Goal: Task Accomplishment & Management: Use online tool/utility

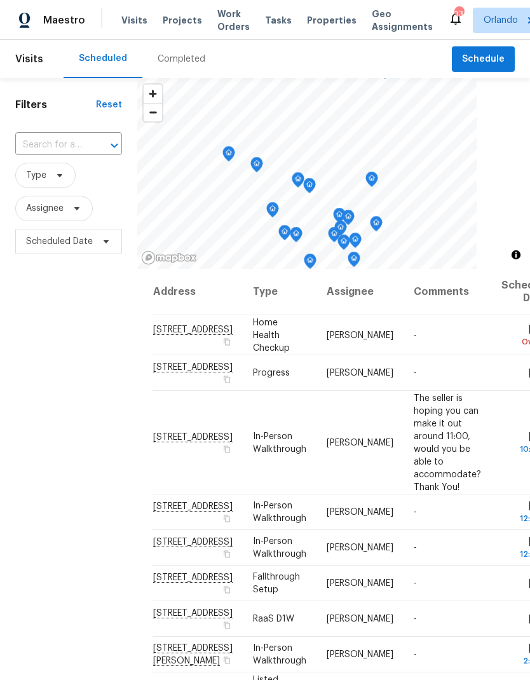
click at [179, 20] on span "Projects" at bounding box center [182, 20] width 39 height 13
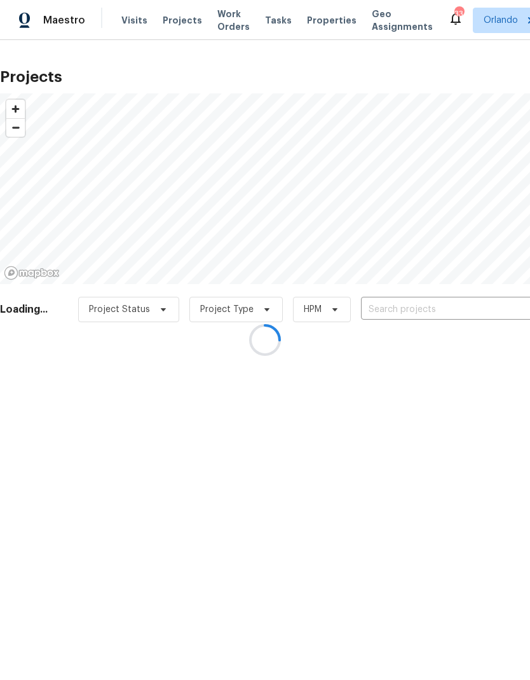
click at [456, 309] on div at bounding box center [265, 340] width 530 height 680
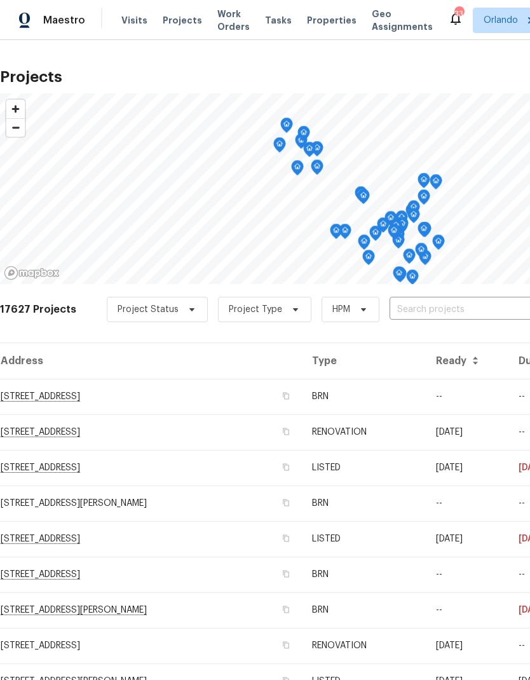
click at [477, 312] on input "text" at bounding box center [463, 310] width 146 height 20
type input "105 calab"
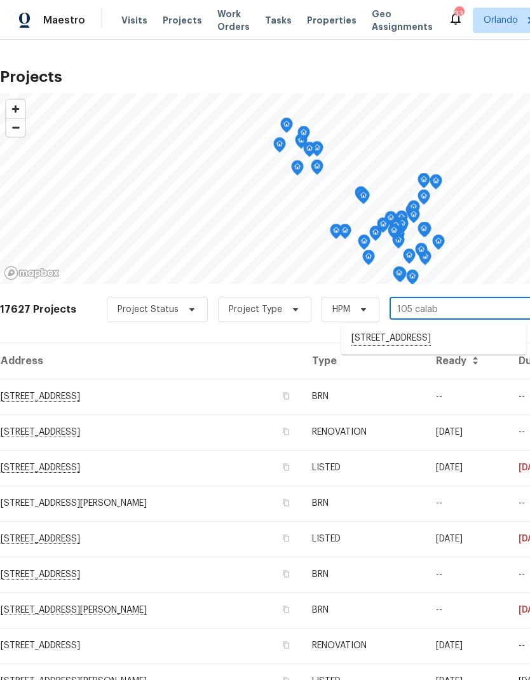
click at [439, 333] on li "105 Calabria Springs Cv, Sanford, FL 32771" at bounding box center [433, 339] width 185 height 22
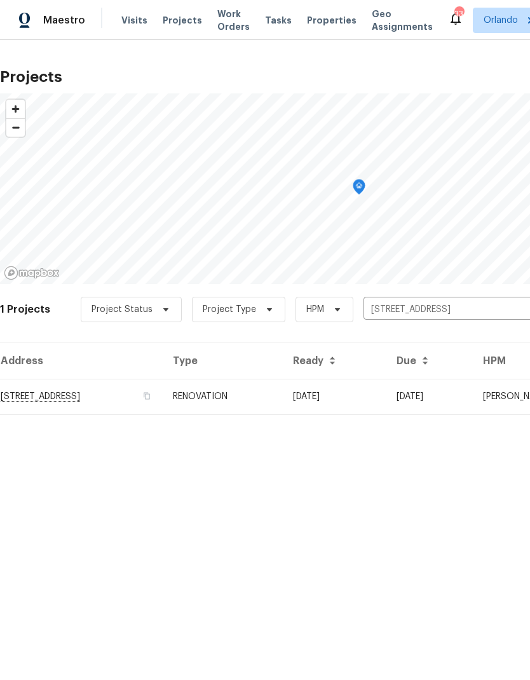
click at [118, 395] on td "105 Calabria Springs Cv, Sanford, FL 32771" at bounding box center [81, 397] width 163 height 36
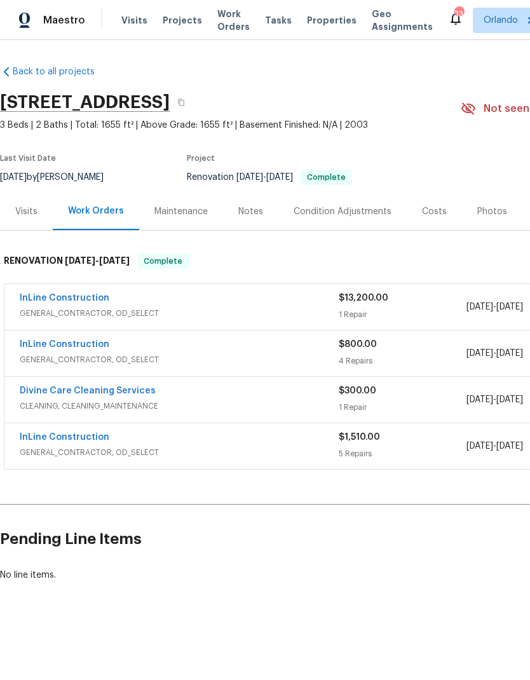
click at [80, 347] on link "InLine Construction" at bounding box center [65, 344] width 90 height 9
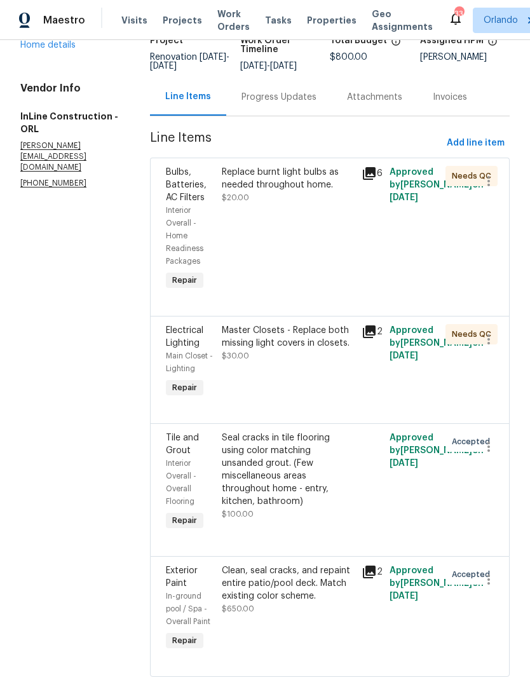
scroll to position [95, 0]
click at [274, 602] on div "Clean, seal cracks, and repaint entire patio/pool deck. Match existing color sc…" at bounding box center [288, 584] width 132 height 38
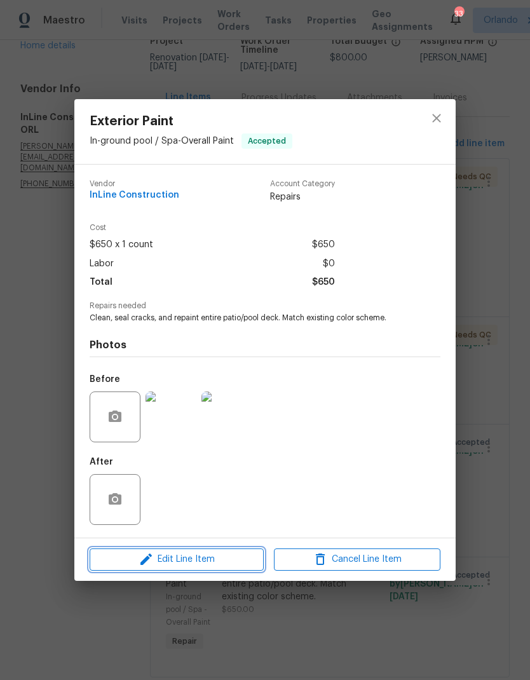
click at [241, 554] on span "Edit Line Item" at bounding box center [176, 560] width 167 height 16
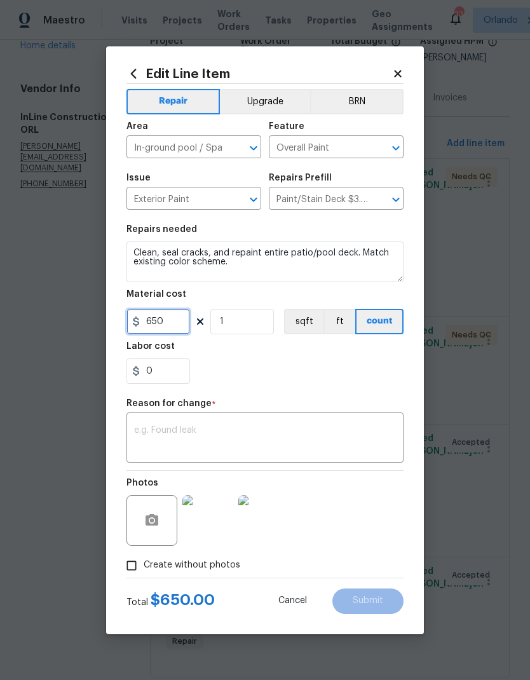
click at [179, 318] on input "650" at bounding box center [159, 321] width 64 height 25
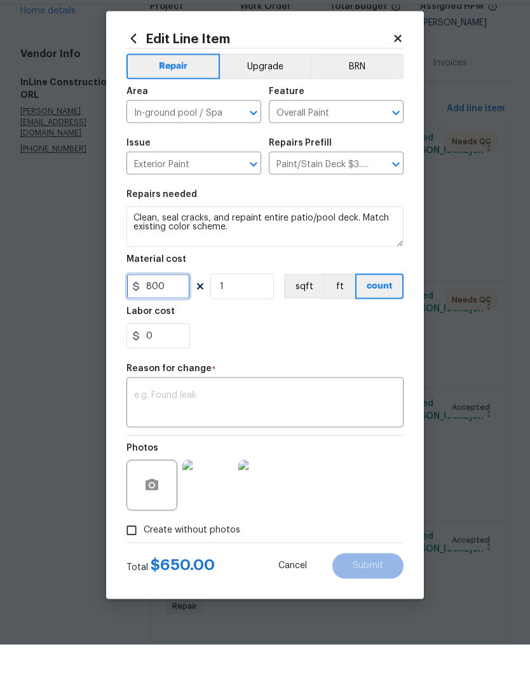
type input "800"
click at [301, 426] on textarea at bounding box center [265, 439] width 262 height 27
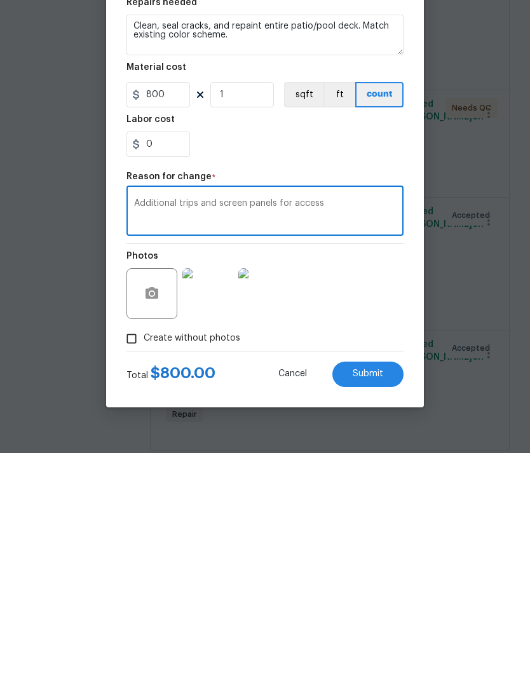
scroll to position [51, 0]
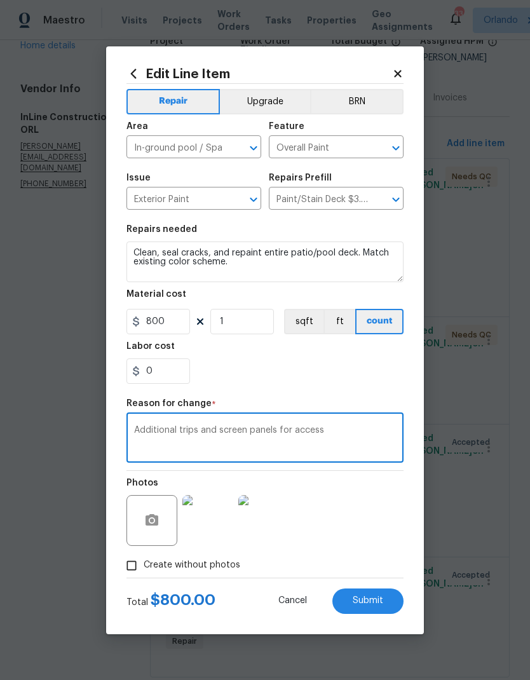
type textarea "Additional trips and screen panels for access"
click at [380, 599] on span "Submit" at bounding box center [368, 601] width 31 height 10
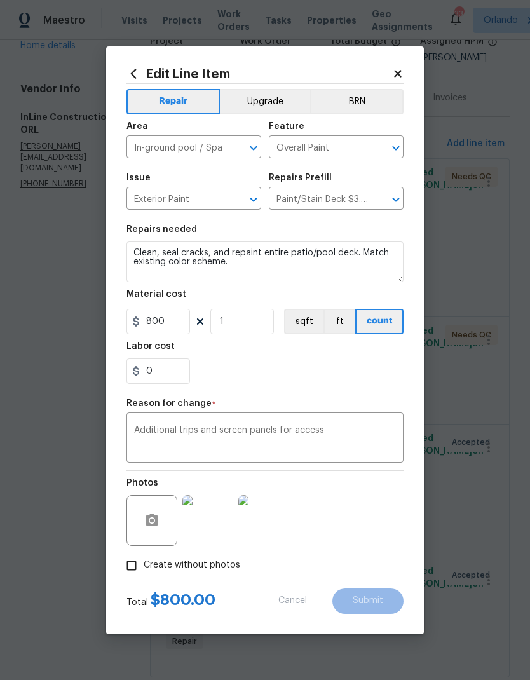
type input "650"
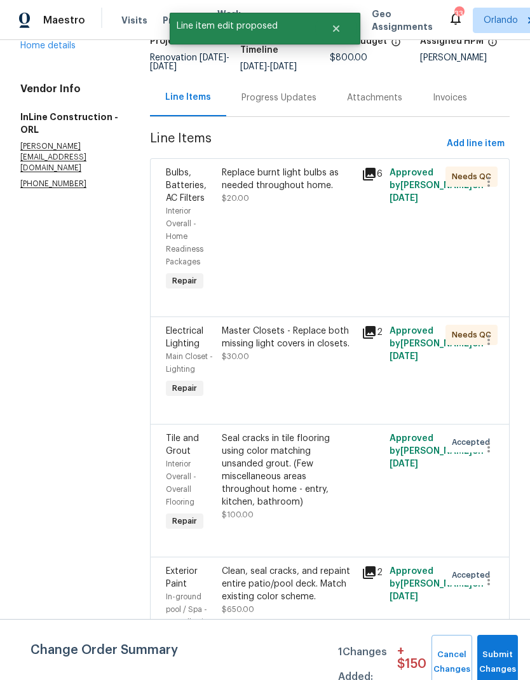
scroll to position [0, 0]
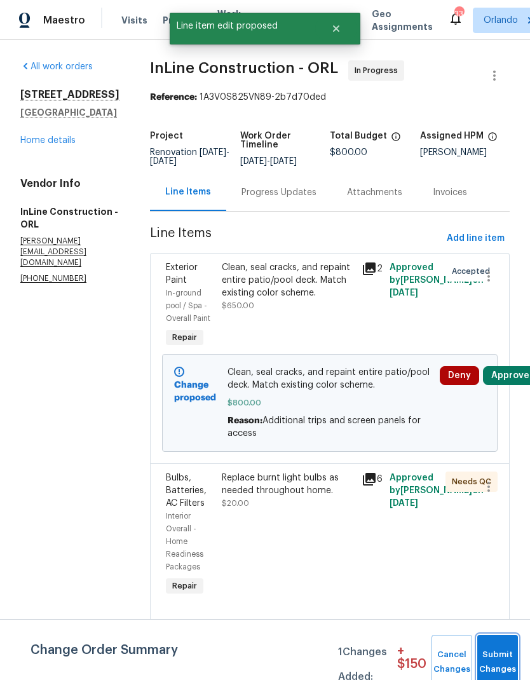
click at [500, 656] on button "Submit Changes" at bounding box center [498, 662] width 41 height 55
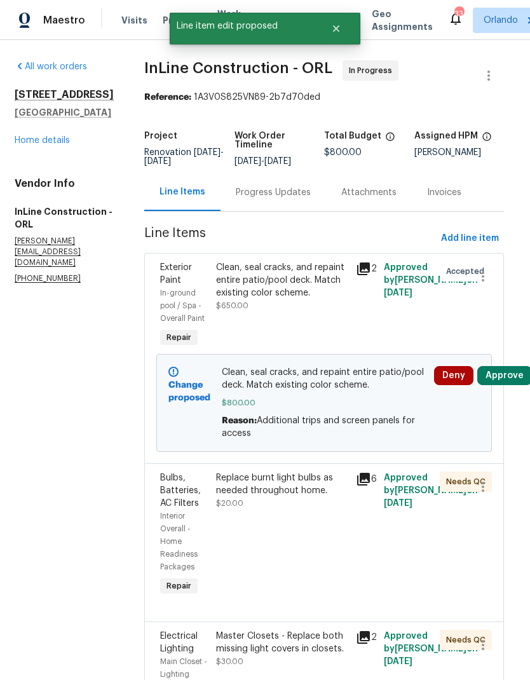
scroll to position [0, 5]
click at [507, 385] on button "Approve" at bounding box center [505, 375] width 55 height 19
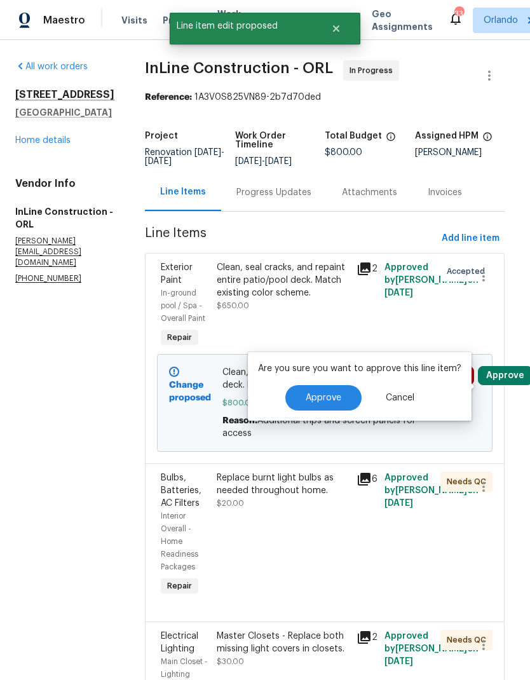
click at [338, 403] on span "Approve" at bounding box center [324, 399] width 36 height 10
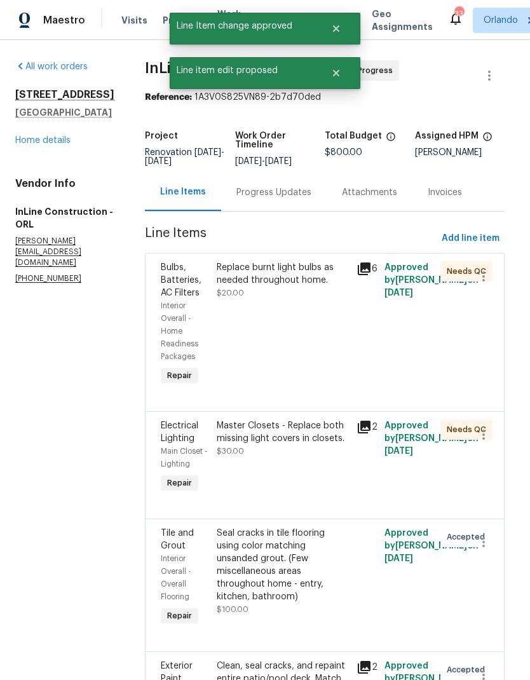
scroll to position [0, 0]
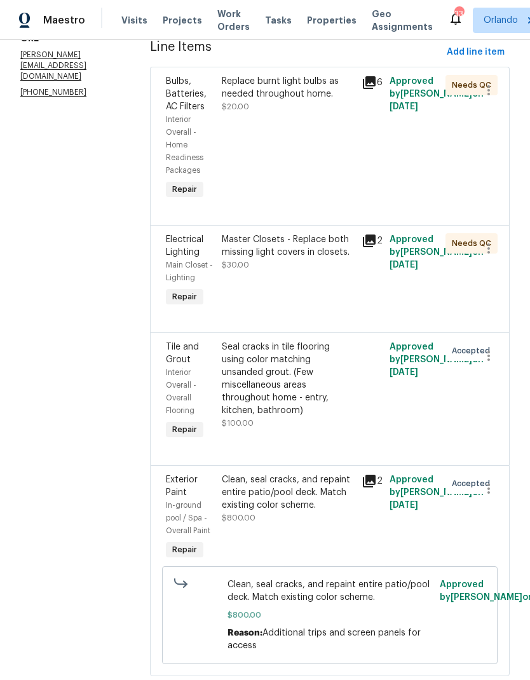
scroll to position [186, 0]
